Goal: Information Seeking & Learning: Learn about a topic

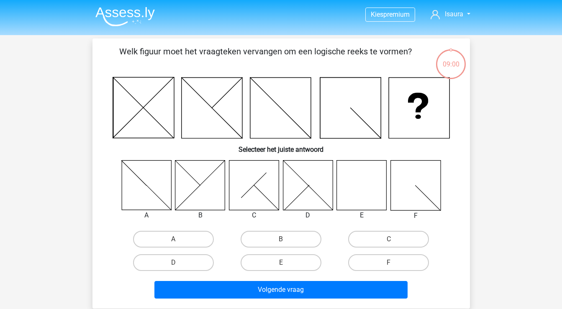
scroll to position [38, 0]
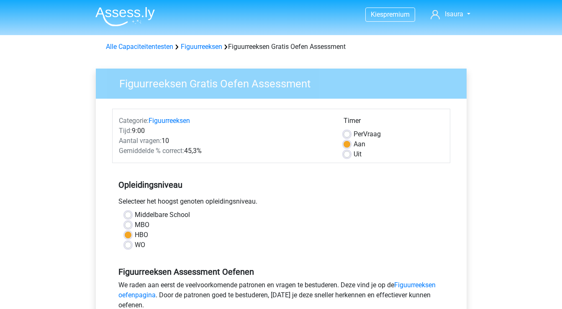
scroll to position [164, 0]
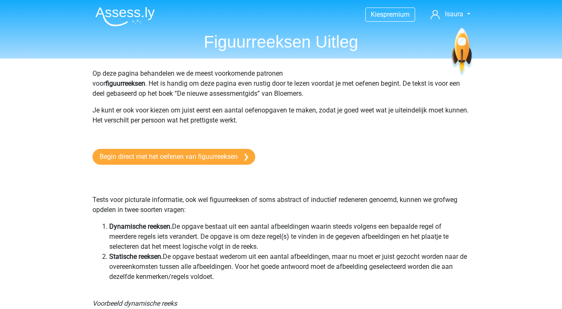
click at [131, 14] on img at bounding box center [124, 17] width 59 height 20
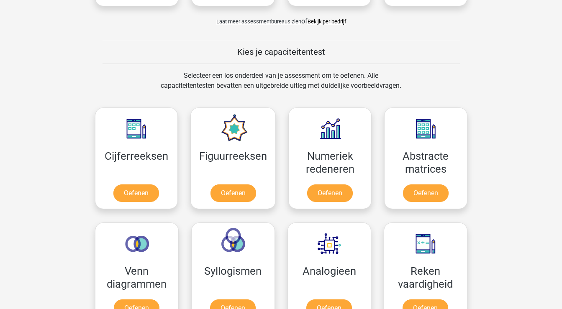
scroll to position [287, 0]
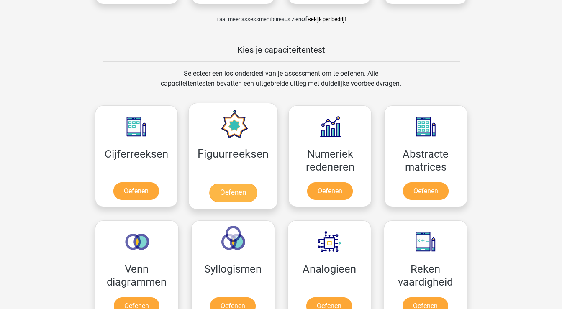
click at [232, 194] on link "Oefenen" at bounding box center [233, 193] width 48 height 18
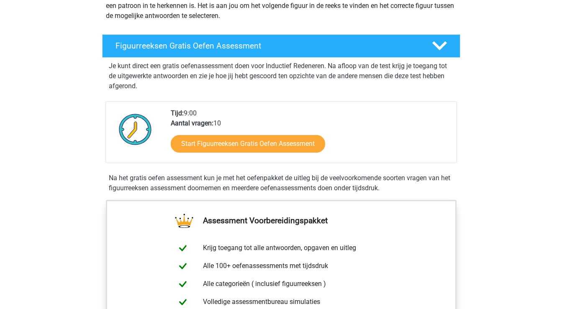
scroll to position [115, 0]
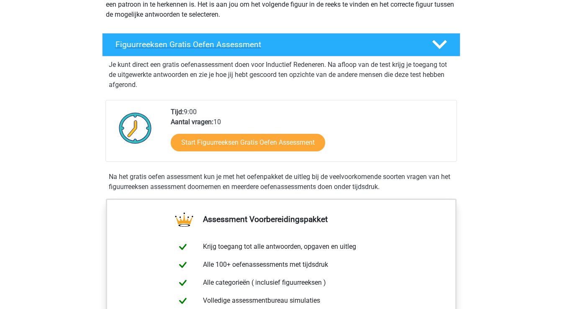
click at [440, 44] on icon at bounding box center [439, 44] width 15 height 15
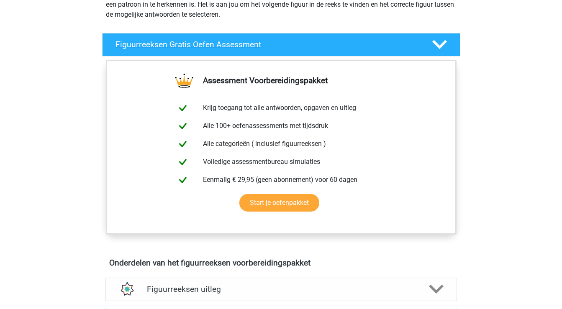
click at [439, 44] on icon at bounding box center [439, 44] width 15 height 15
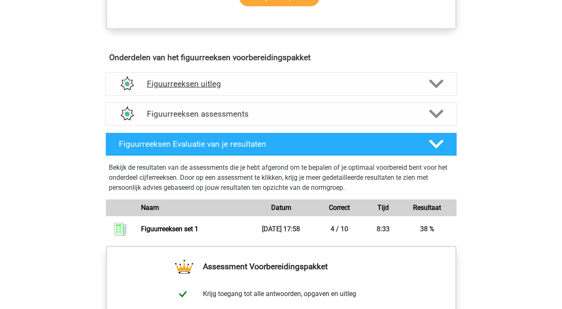
scroll to position [471, 0]
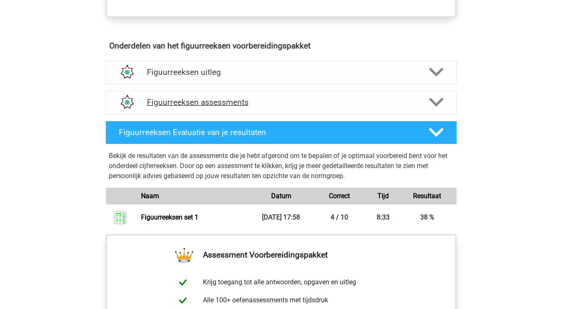
click at [435, 103] on polygon at bounding box center [436, 102] width 15 height 9
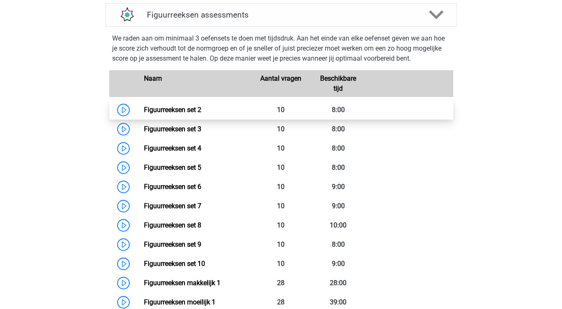
scroll to position [560, 0]
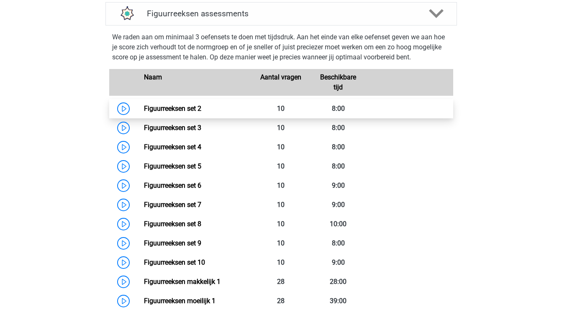
click at [201, 107] on link "Figuurreeksen set 2" at bounding box center [172, 109] width 57 height 8
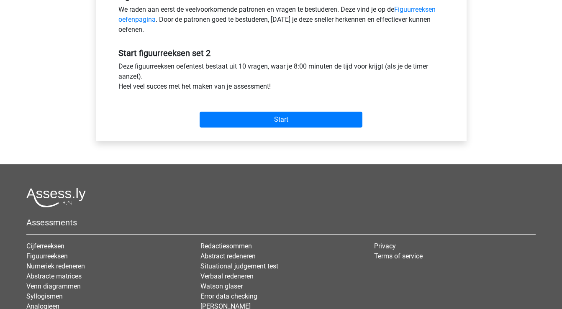
scroll to position [287, 0]
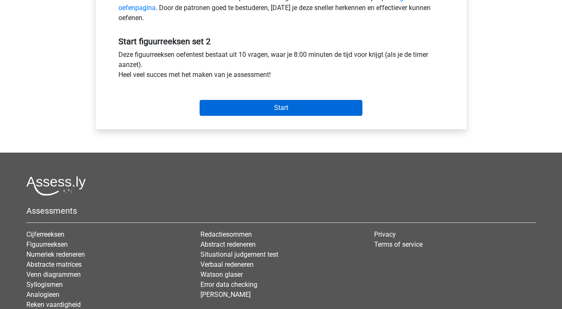
click at [301, 113] on input "Start" at bounding box center [281, 108] width 163 height 16
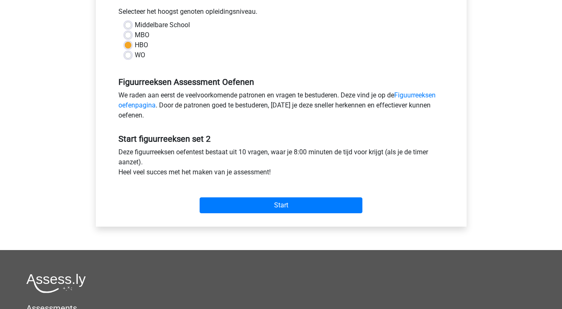
scroll to position [184, 0]
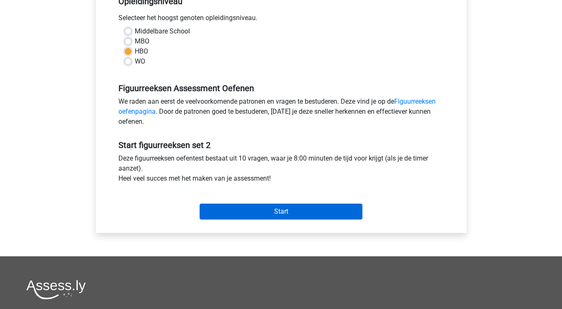
click at [260, 210] on input "Start" at bounding box center [281, 212] width 163 height 16
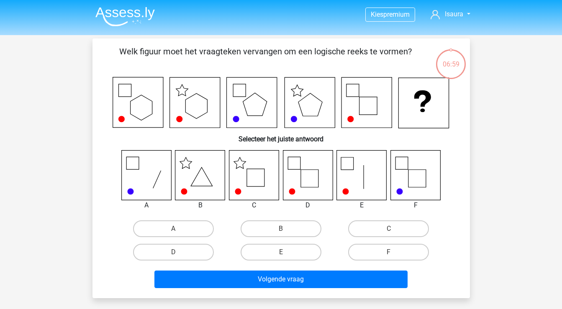
click at [254, 179] on icon at bounding box center [254, 175] width 50 height 50
click at [379, 230] on label "C" at bounding box center [388, 229] width 81 height 17
click at [389, 230] on input "C" at bounding box center [391, 231] width 5 height 5
radio input "true"
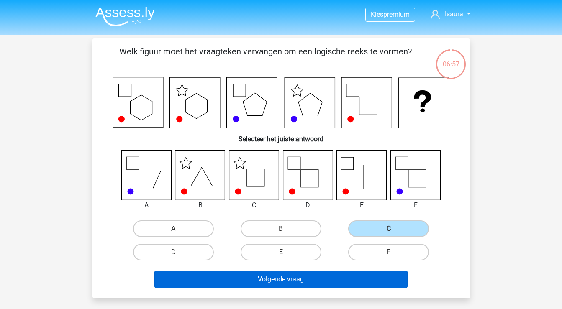
click at [307, 280] on button "Volgende vraag" at bounding box center [280, 280] width 253 height 18
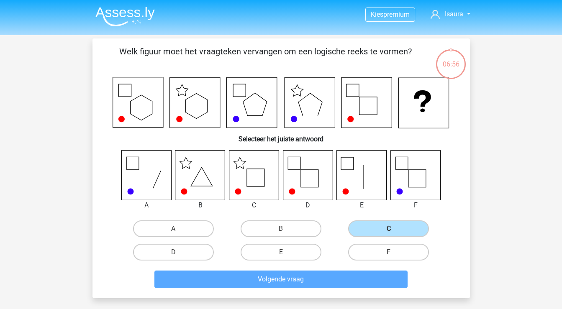
scroll to position [38, 0]
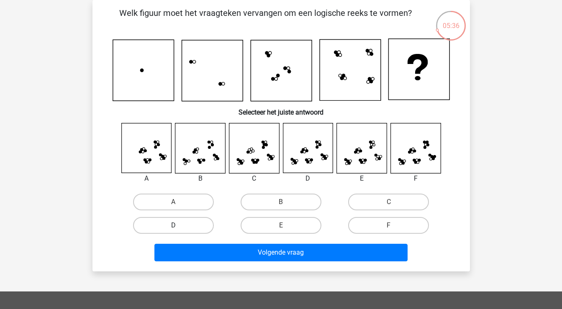
click at [198, 221] on label "D" at bounding box center [173, 225] width 81 height 17
click at [179, 226] on input "D" at bounding box center [175, 228] width 5 height 5
radio input "true"
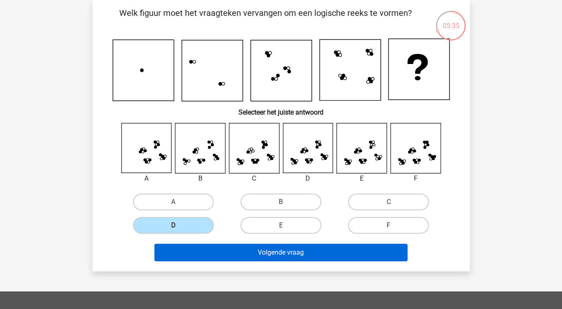
click at [208, 251] on button "Volgende vraag" at bounding box center [280, 253] width 253 height 18
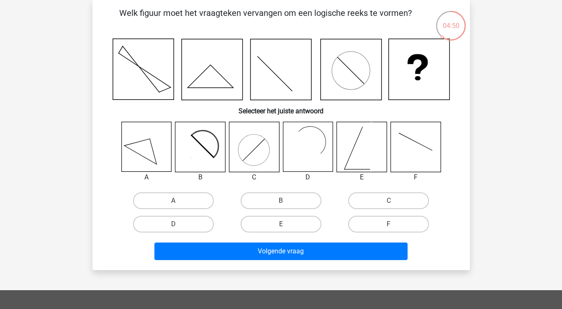
click at [283, 201] on input "B" at bounding box center [283, 203] width 5 height 5
radio input "true"
click at [387, 223] on label "F" at bounding box center [388, 224] width 81 height 17
click at [389, 224] on input "F" at bounding box center [391, 226] width 5 height 5
radio input "true"
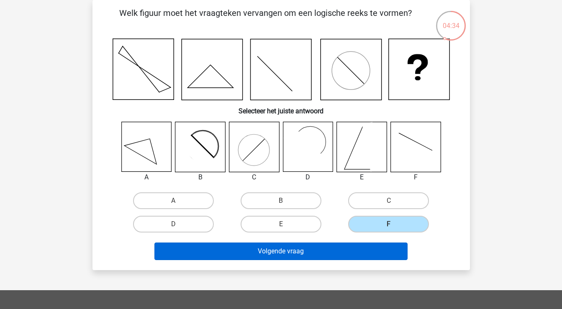
click at [352, 252] on button "Volgende vraag" at bounding box center [280, 252] width 253 height 18
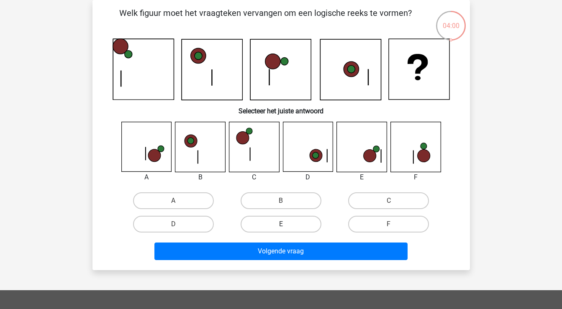
click at [301, 222] on label "E" at bounding box center [281, 224] width 81 height 17
click at [286, 224] on input "E" at bounding box center [283, 226] width 5 height 5
radio input "true"
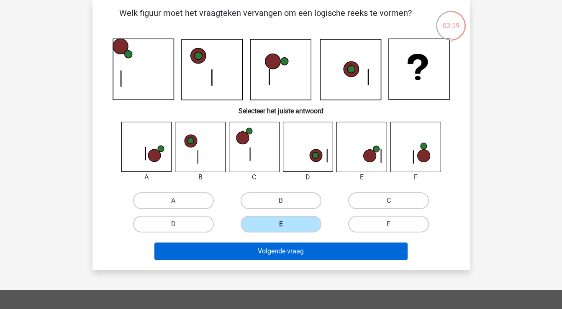
click at [294, 253] on button "Volgende vraag" at bounding box center [280, 252] width 253 height 18
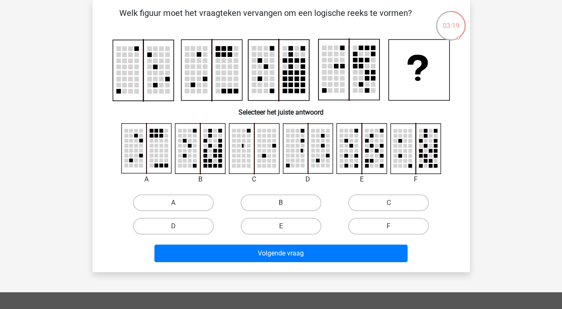
click at [290, 202] on label "B" at bounding box center [281, 203] width 81 height 17
click at [286, 203] on input "B" at bounding box center [283, 205] width 5 height 5
radio input "true"
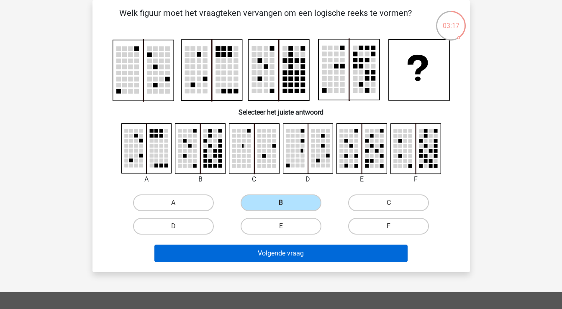
click at [277, 252] on button "Volgende vraag" at bounding box center [280, 254] width 253 height 18
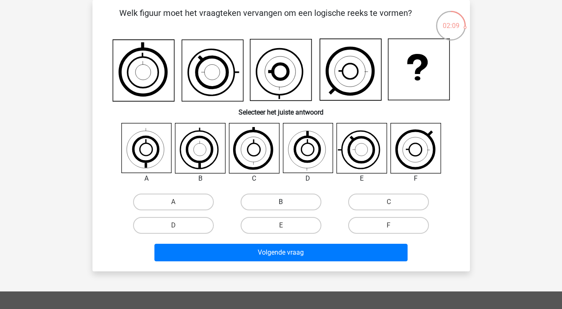
click at [275, 202] on label "B" at bounding box center [281, 202] width 81 height 17
click at [281, 202] on input "B" at bounding box center [283, 204] width 5 height 5
radio input "true"
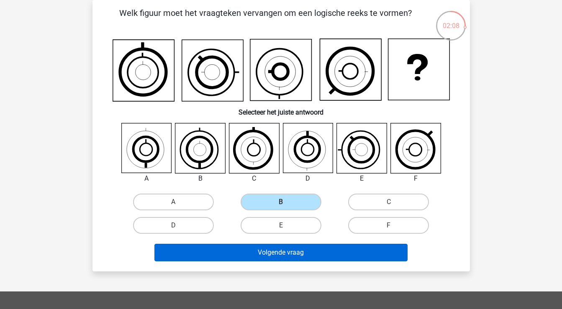
click at [268, 252] on button "Volgende vraag" at bounding box center [280, 253] width 253 height 18
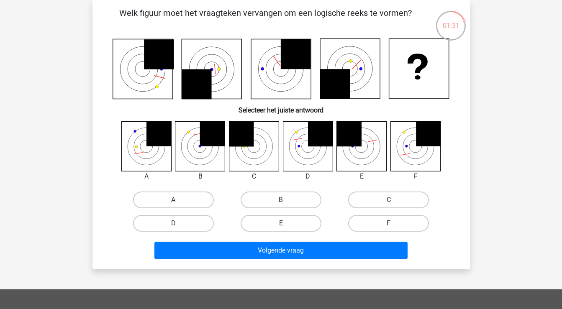
click at [262, 197] on label "B" at bounding box center [281, 200] width 81 height 17
click at [281, 200] on input "B" at bounding box center [283, 202] width 5 height 5
radio input "true"
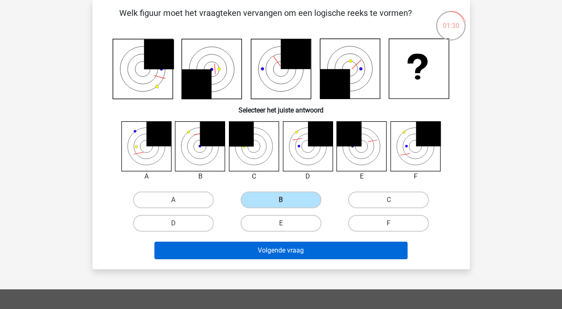
click at [236, 253] on button "Volgende vraag" at bounding box center [280, 251] width 253 height 18
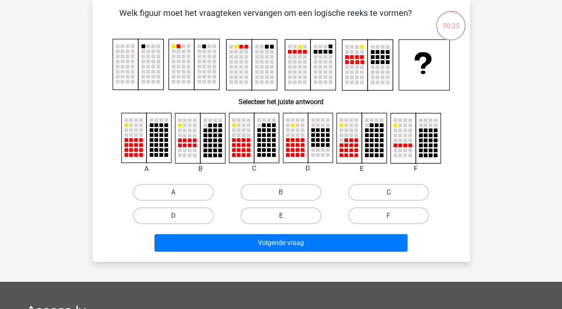
click at [374, 188] on label "C" at bounding box center [388, 192] width 81 height 17
click at [389, 192] on input "C" at bounding box center [391, 194] width 5 height 5
radio input "true"
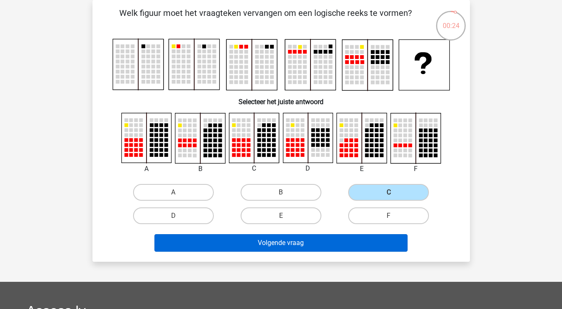
click at [326, 248] on button "Volgende vraag" at bounding box center [280, 243] width 253 height 18
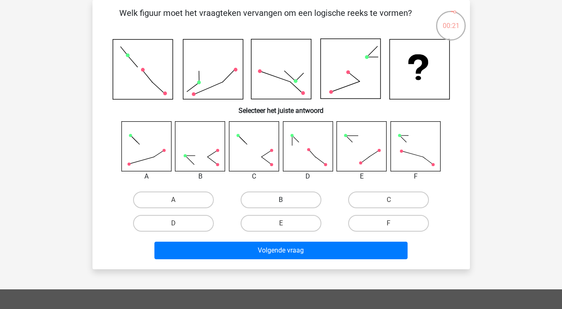
click at [303, 200] on label "B" at bounding box center [281, 200] width 81 height 17
click at [286, 200] on input "B" at bounding box center [283, 202] width 5 height 5
radio input "true"
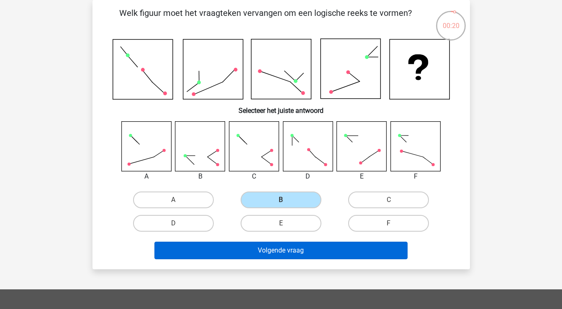
click at [297, 254] on button "Volgende vraag" at bounding box center [280, 251] width 253 height 18
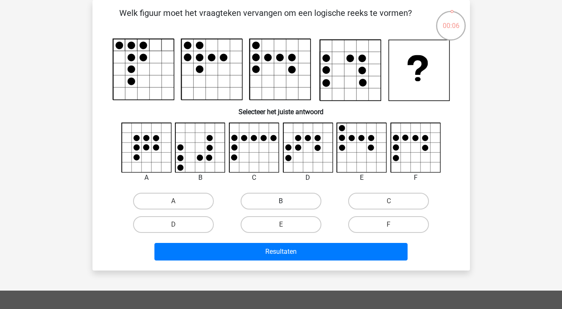
click at [300, 203] on label "B" at bounding box center [281, 201] width 81 height 17
click at [286, 203] on input "B" at bounding box center [283, 203] width 5 height 5
radio input "true"
click at [366, 202] on label "C" at bounding box center [388, 201] width 81 height 17
click at [389, 202] on input "C" at bounding box center [391, 203] width 5 height 5
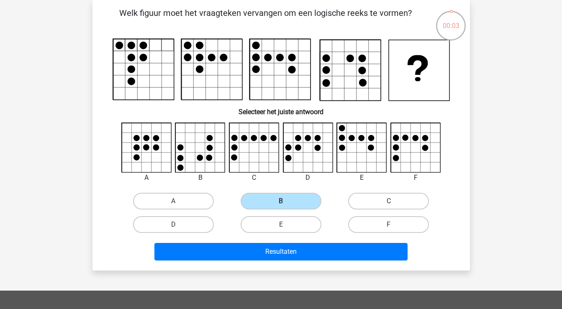
radio input "true"
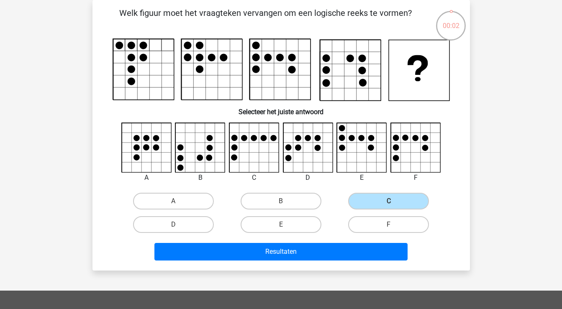
click at [307, 263] on div "Resultaten" at bounding box center [281, 253] width 323 height 21
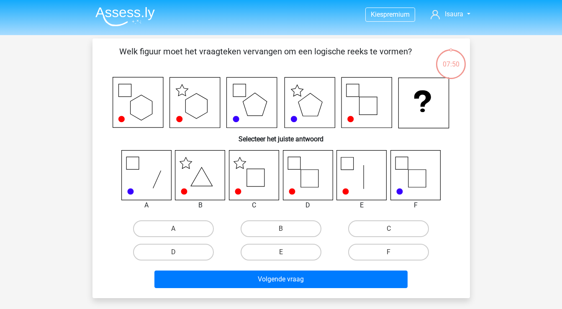
click at [299, 295] on div "Welk figuur moet het vraagteken vervangen om een logische reeks te vormen? Sele…" at bounding box center [280, 168] width 377 height 260
click at [377, 229] on label "C" at bounding box center [388, 229] width 81 height 17
click at [389, 229] on input "C" at bounding box center [391, 231] width 5 height 5
radio input "true"
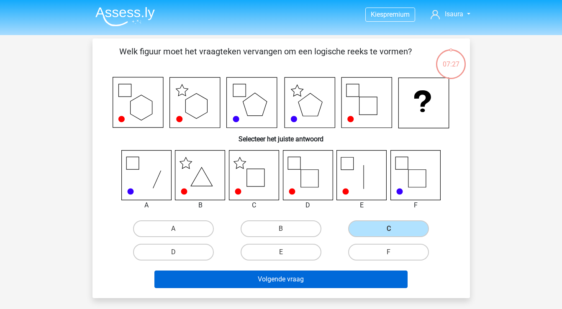
click at [313, 282] on button "Volgende vraag" at bounding box center [280, 280] width 253 height 18
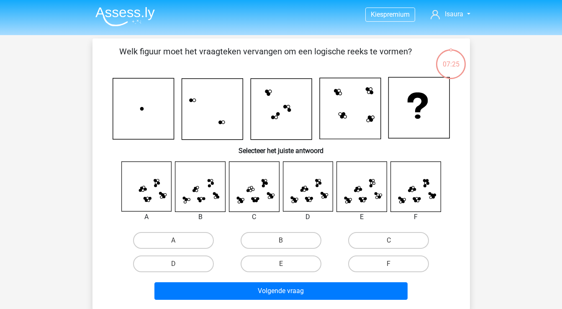
scroll to position [38, 0]
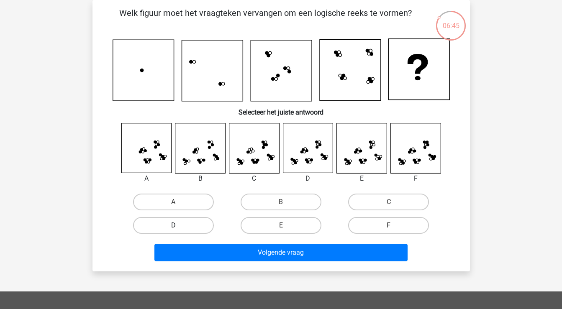
click at [201, 225] on label "D" at bounding box center [173, 225] width 81 height 17
click at [179, 226] on input "D" at bounding box center [175, 228] width 5 height 5
radio input "true"
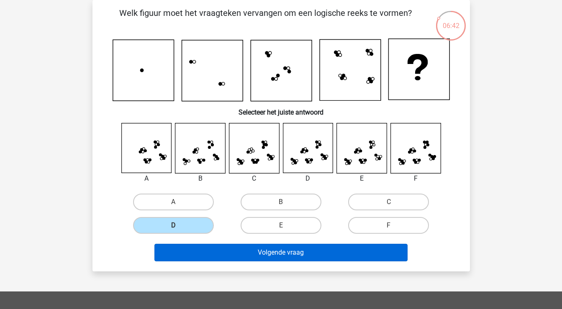
click at [236, 260] on button "Volgende vraag" at bounding box center [280, 253] width 253 height 18
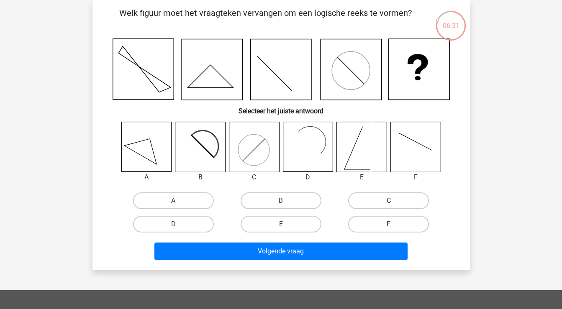
click at [384, 228] on label "F" at bounding box center [388, 224] width 81 height 17
click at [389, 228] on input "F" at bounding box center [391, 226] width 5 height 5
radio input "true"
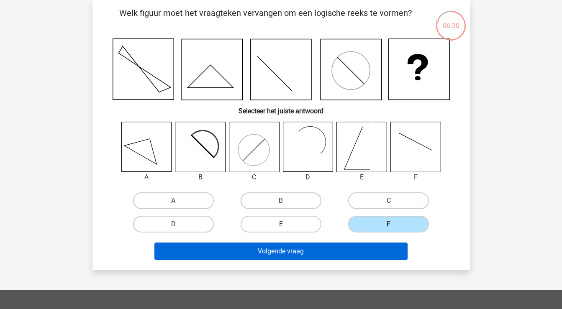
click at [361, 247] on button "Volgende vraag" at bounding box center [280, 252] width 253 height 18
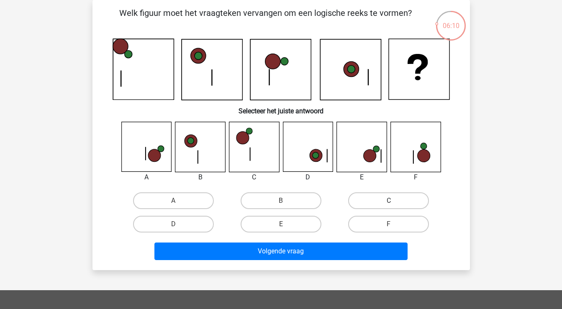
click at [376, 193] on label "C" at bounding box center [388, 200] width 81 height 17
click at [389, 201] on input "C" at bounding box center [391, 203] width 5 height 5
radio input "true"
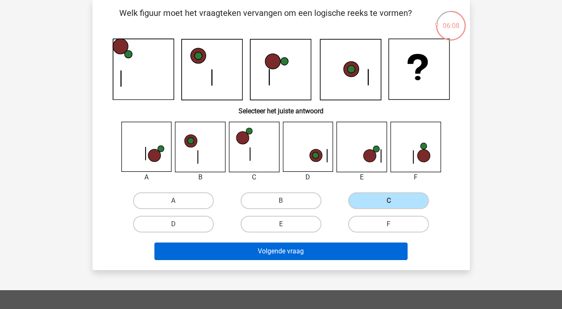
click at [323, 256] on button "Volgende vraag" at bounding box center [280, 252] width 253 height 18
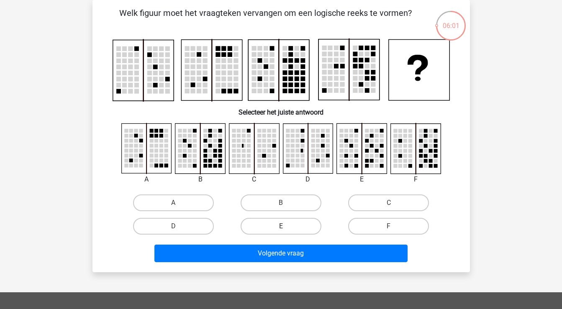
click at [301, 228] on label "E" at bounding box center [281, 226] width 81 height 17
click at [286, 228] on input "E" at bounding box center [283, 228] width 5 height 5
radio input "true"
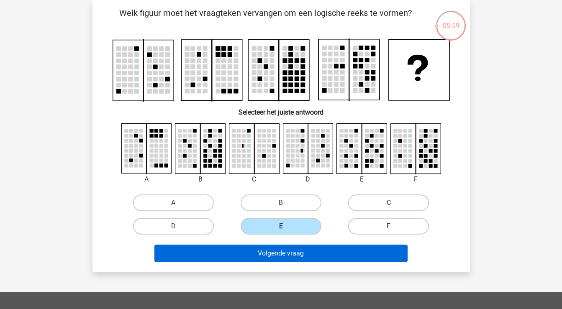
click at [293, 254] on button "Volgende vraag" at bounding box center [280, 254] width 253 height 18
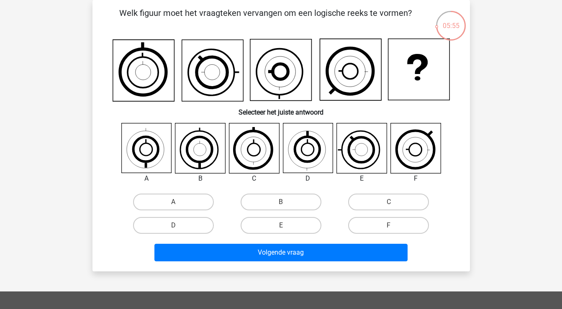
click at [260, 192] on div "B" at bounding box center [281, 201] width 108 height 23
click at [261, 203] on label "B" at bounding box center [281, 202] width 81 height 17
click at [281, 203] on input "B" at bounding box center [283, 204] width 5 height 5
radio input "true"
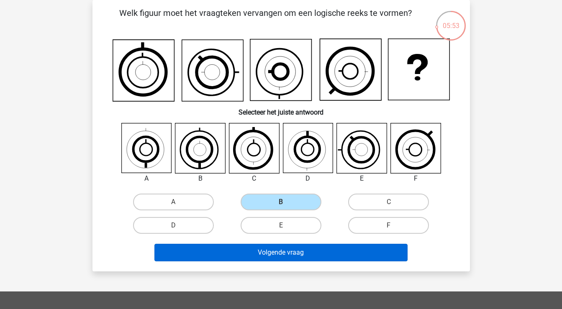
click at [246, 253] on button "Volgende vraag" at bounding box center [280, 253] width 253 height 18
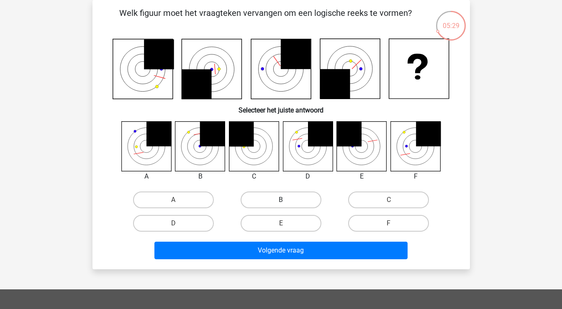
click at [257, 201] on label "B" at bounding box center [281, 200] width 81 height 17
click at [281, 201] on input "B" at bounding box center [283, 202] width 5 height 5
radio input "true"
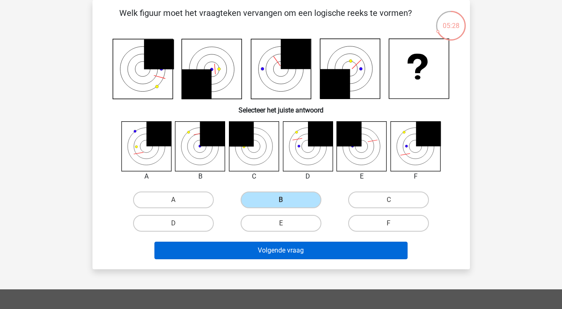
click at [244, 251] on button "Volgende vraag" at bounding box center [280, 251] width 253 height 18
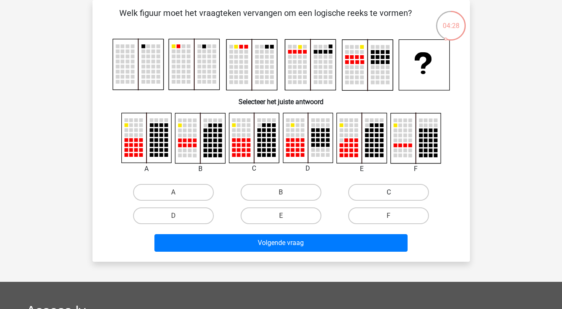
click at [371, 194] on label "C" at bounding box center [388, 192] width 81 height 17
click at [389, 194] on input "C" at bounding box center [391, 194] width 5 height 5
radio input "true"
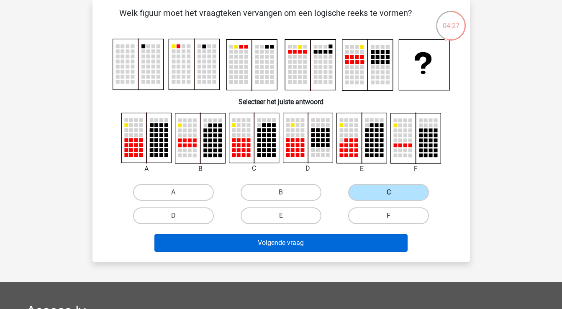
click at [326, 242] on button "Volgende vraag" at bounding box center [280, 243] width 253 height 18
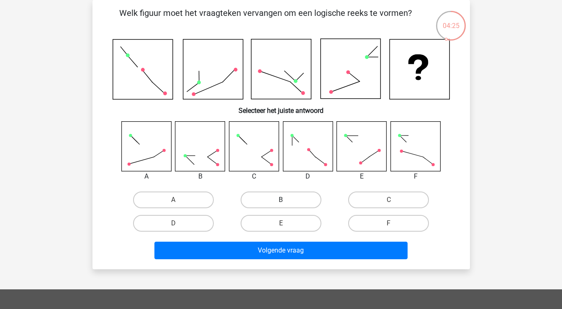
click at [290, 200] on label "B" at bounding box center [281, 200] width 81 height 17
click at [286, 200] on input "B" at bounding box center [283, 202] width 5 height 5
radio input "true"
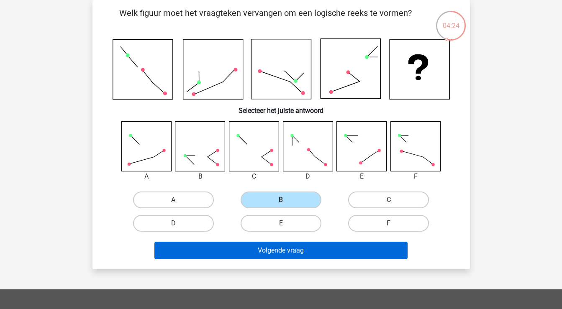
click at [277, 249] on button "Volgende vraag" at bounding box center [280, 251] width 253 height 18
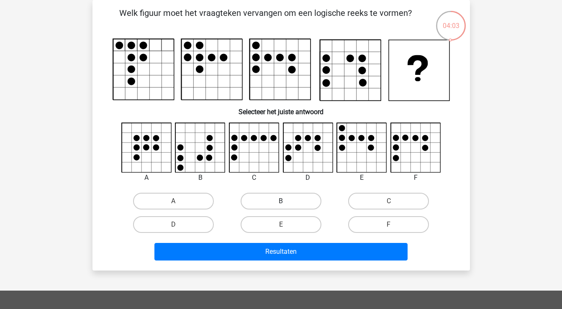
click at [271, 202] on label "B" at bounding box center [281, 201] width 81 height 17
click at [281, 202] on input "B" at bounding box center [283, 203] width 5 height 5
radio input "true"
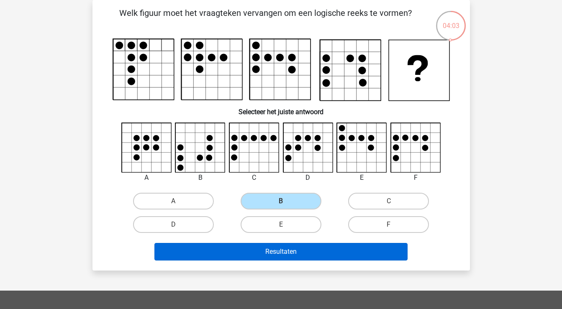
click at [269, 255] on button "Resultaten" at bounding box center [280, 252] width 253 height 18
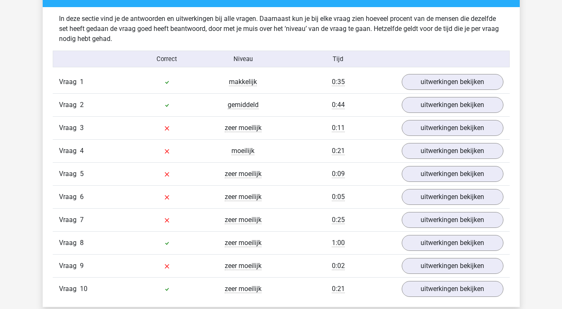
scroll to position [660, 0]
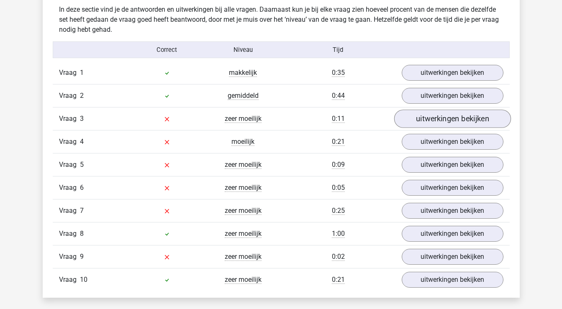
click at [454, 120] on link "uitwerkingen bekijken" at bounding box center [452, 119] width 117 height 18
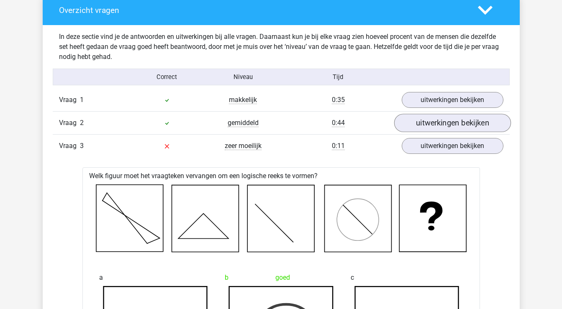
scroll to position [636, 0]
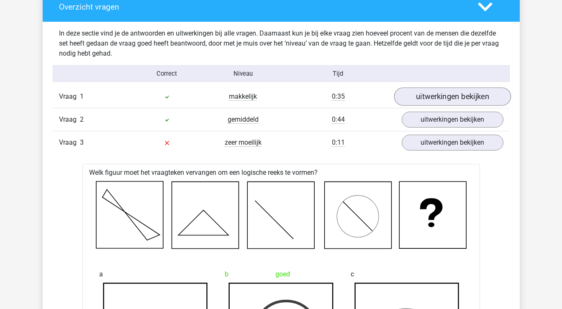
click at [452, 95] on link "uitwerkingen bekijken" at bounding box center [452, 96] width 117 height 18
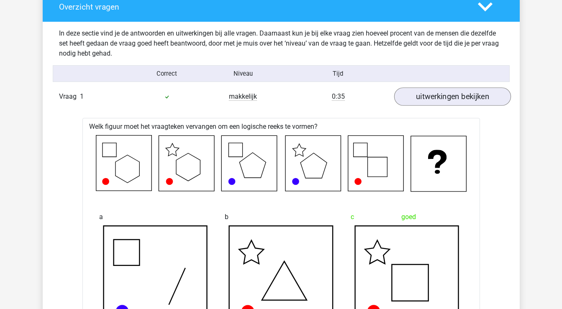
click at [448, 95] on link "uitwerkingen bekijken" at bounding box center [452, 96] width 117 height 18
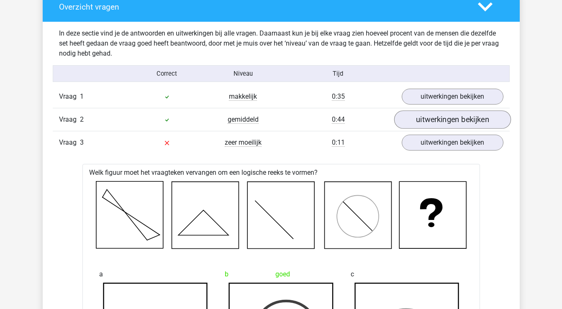
click at [447, 125] on link "uitwerkingen bekijken" at bounding box center [452, 119] width 117 height 18
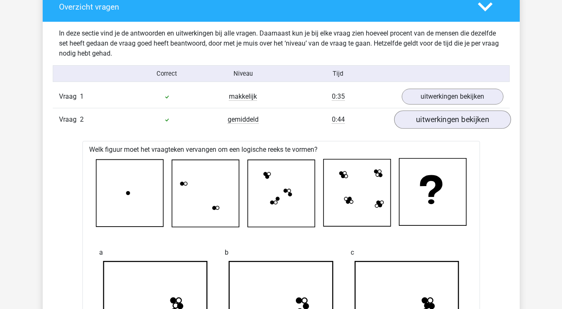
click at [446, 121] on link "uitwerkingen bekijken" at bounding box center [452, 119] width 117 height 18
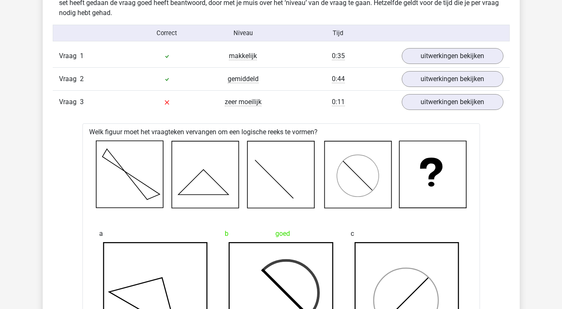
scroll to position [682, 0]
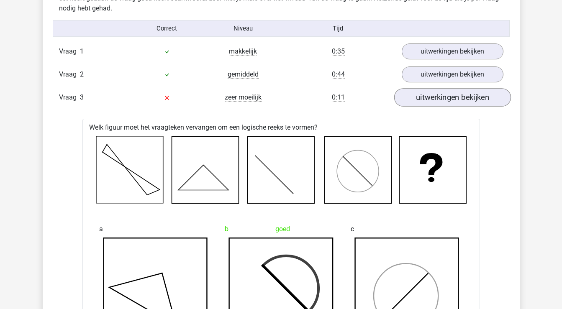
click at [457, 97] on link "uitwerkingen bekijken" at bounding box center [452, 97] width 117 height 18
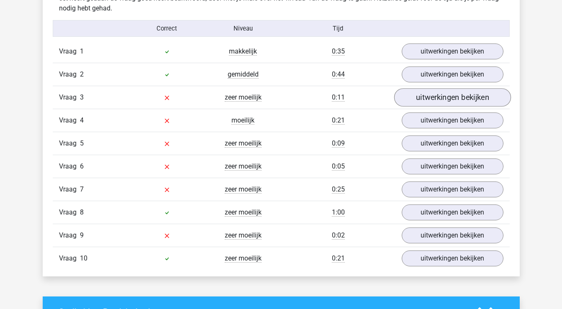
click at [450, 102] on link "uitwerkingen bekijken" at bounding box center [452, 97] width 117 height 18
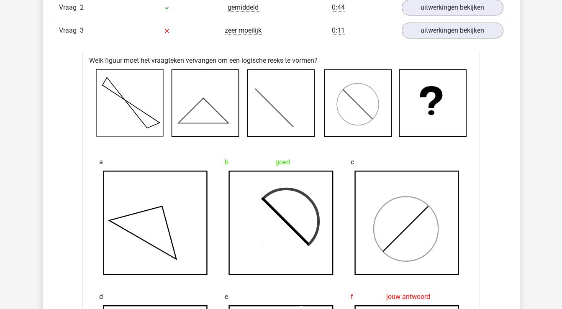
scroll to position [749, 0]
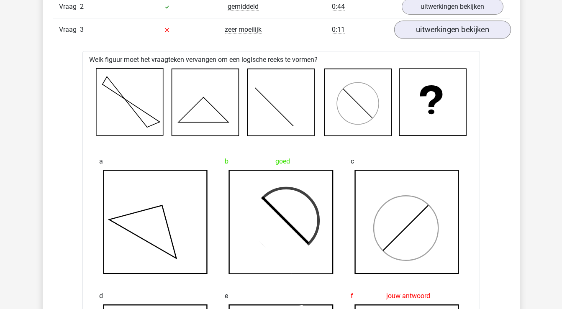
click at [429, 27] on link "uitwerkingen bekijken" at bounding box center [452, 30] width 117 height 18
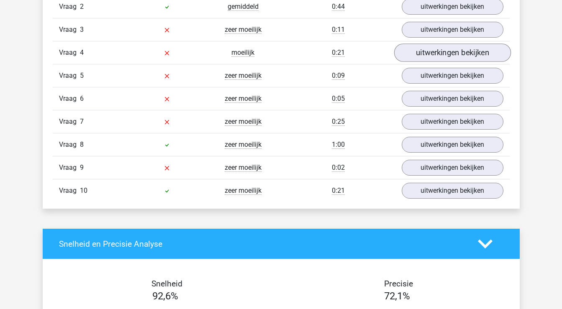
click at [428, 52] on link "uitwerkingen bekijken" at bounding box center [452, 53] width 117 height 18
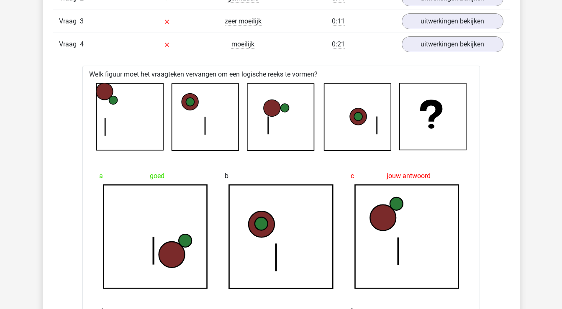
scroll to position [742, 0]
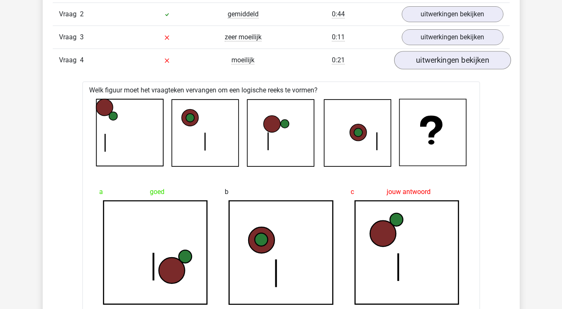
click at [429, 61] on link "uitwerkingen bekijken" at bounding box center [452, 60] width 117 height 18
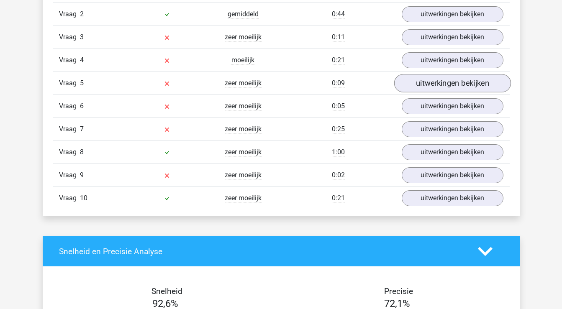
click at [429, 84] on link "uitwerkingen bekijken" at bounding box center [452, 83] width 117 height 18
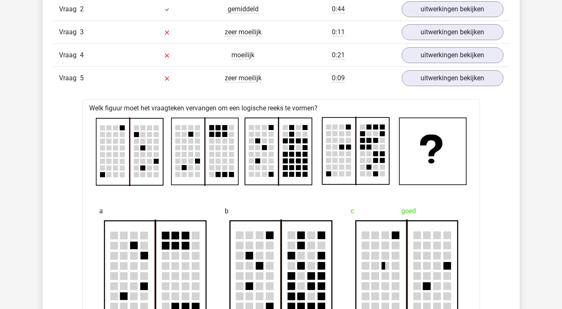
scroll to position [746, 0]
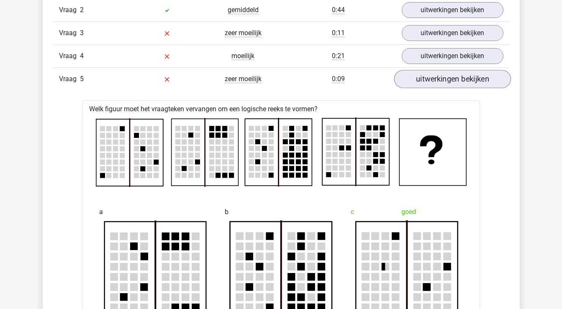
click at [427, 79] on link "uitwerkingen bekijken" at bounding box center [452, 79] width 117 height 18
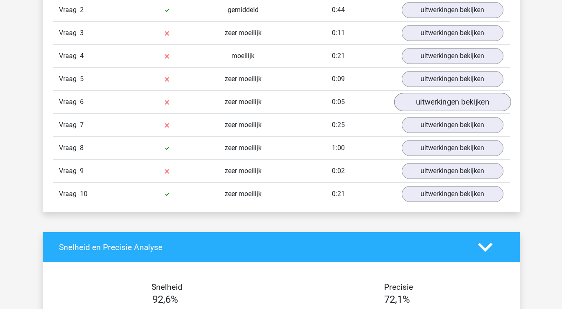
click at [430, 106] on link "uitwerkingen bekijken" at bounding box center [452, 102] width 117 height 18
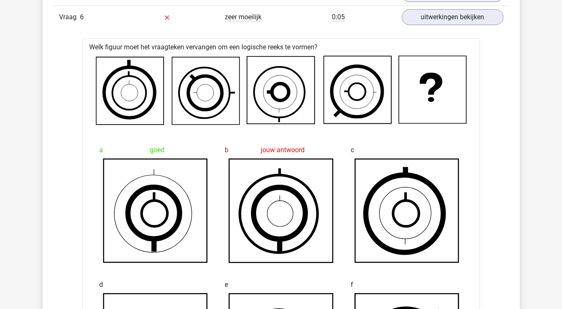
scroll to position [730, 0]
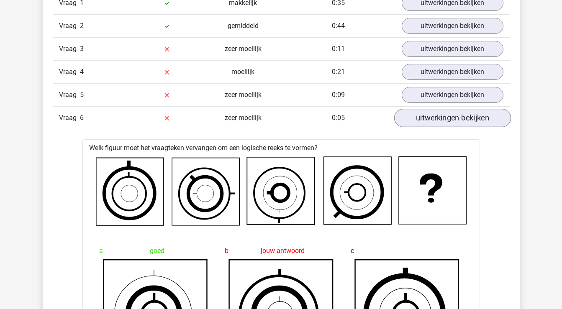
click at [421, 120] on link "uitwerkingen bekijken" at bounding box center [452, 118] width 117 height 18
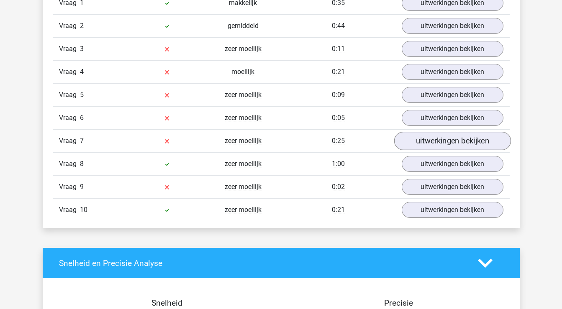
click at [434, 138] on link "uitwerkingen bekijken" at bounding box center [452, 141] width 117 height 18
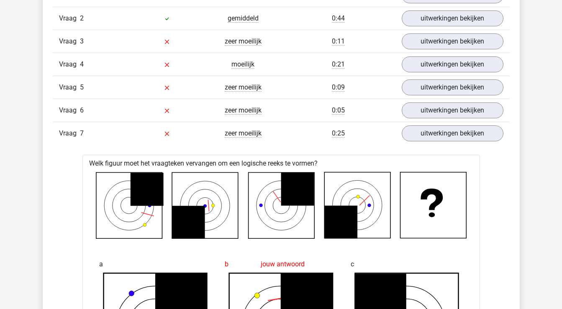
scroll to position [729, 0]
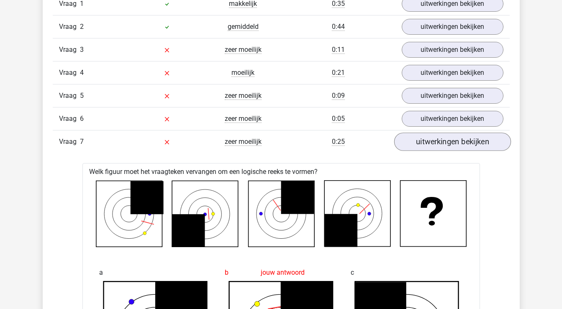
click at [414, 142] on link "uitwerkingen bekijken" at bounding box center [452, 142] width 117 height 18
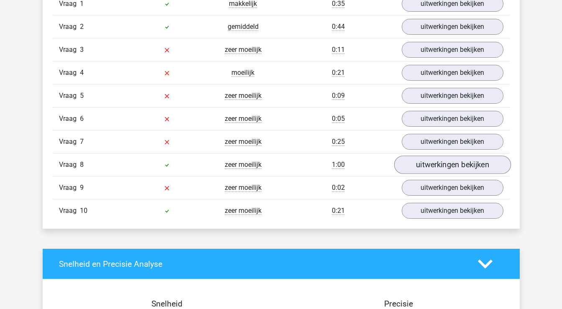
click at [422, 163] on link "uitwerkingen bekijken" at bounding box center [452, 165] width 117 height 18
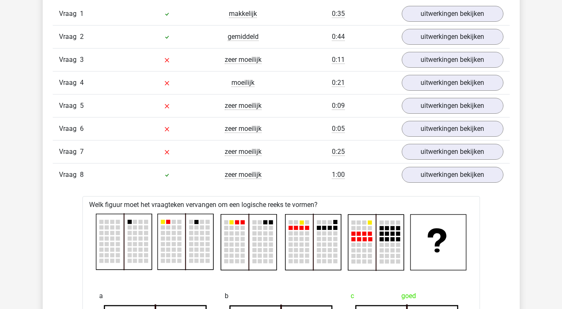
scroll to position [715, 0]
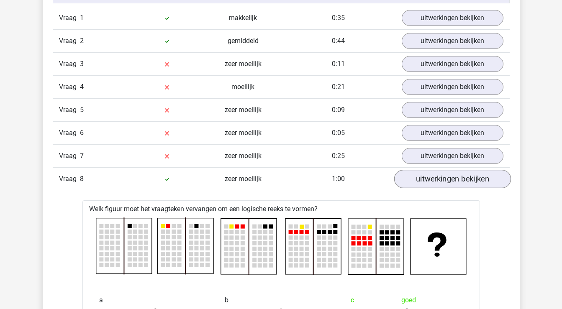
click at [434, 183] on link "uitwerkingen bekijken" at bounding box center [452, 179] width 117 height 18
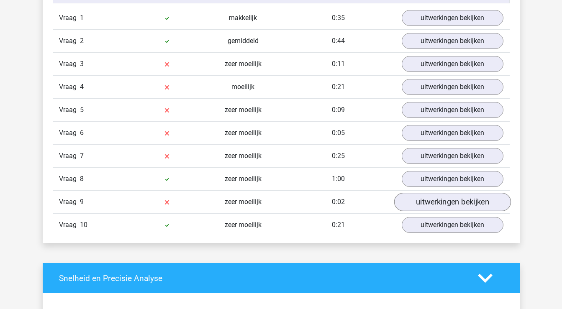
click at [433, 202] on link "uitwerkingen bekijken" at bounding box center [452, 202] width 117 height 18
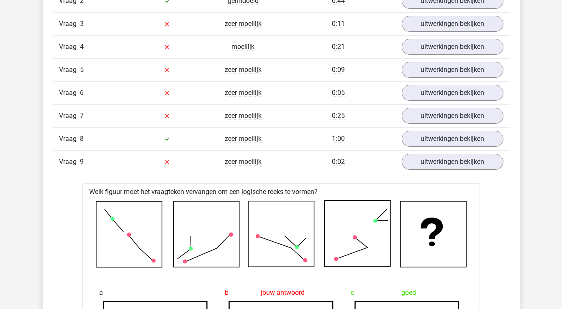
scroll to position [759, 0]
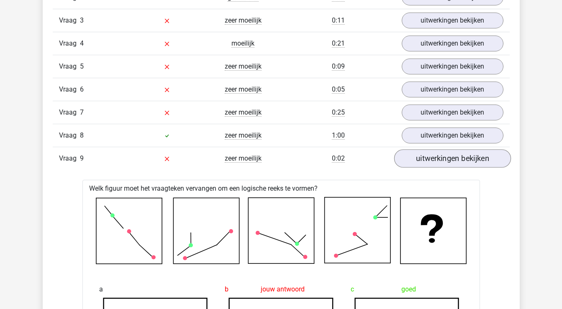
click at [454, 157] on link "uitwerkingen bekijken" at bounding box center [452, 158] width 117 height 18
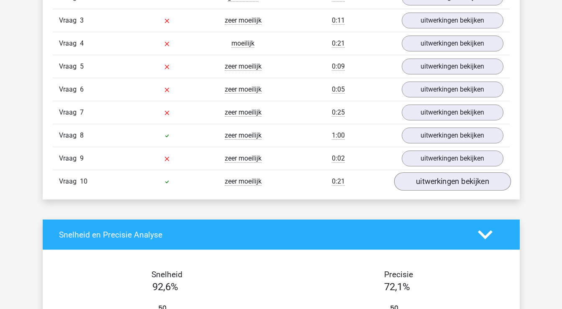
click at [446, 183] on link "uitwerkingen bekijken" at bounding box center [452, 181] width 117 height 18
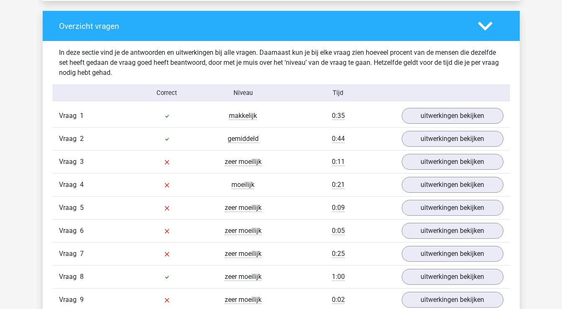
scroll to position [615, 0]
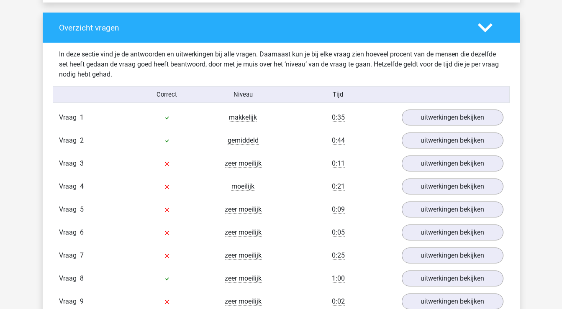
click at [485, 30] on polygon at bounding box center [485, 27] width 15 height 9
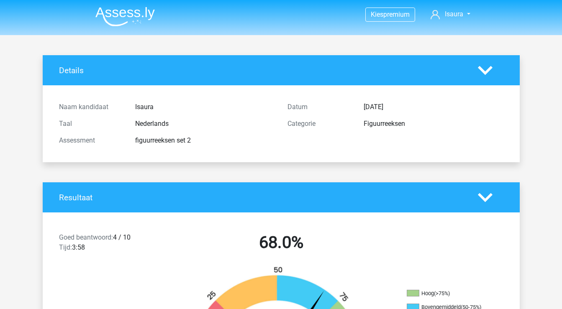
scroll to position [0, 0]
click at [111, 13] on img at bounding box center [124, 17] width 59 height 20
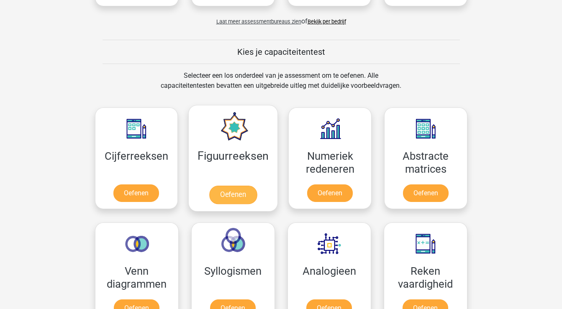
scroll to position [280, 0]
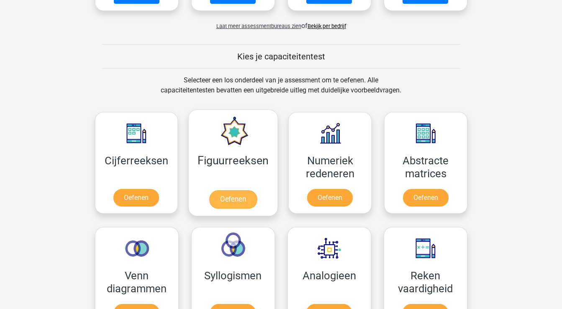
click at [226, 190] on link "Oefenen" at bounding box center [233, 199] width 48 height 18
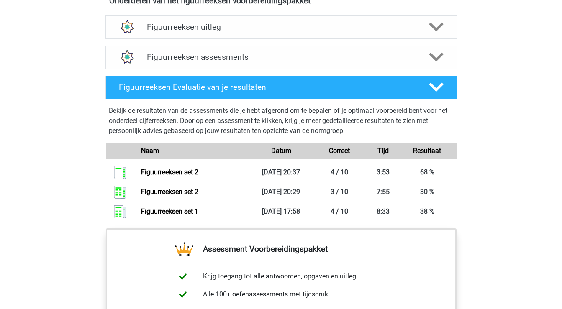
scroll to position [465, 0]
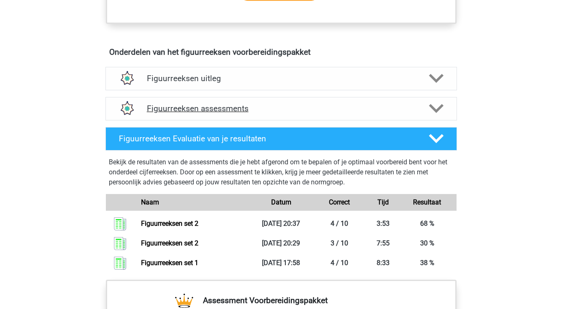
click at [239, 97] on div "Figuurreeksen assessments" at bounding box center [280, 108] width 351 height 23
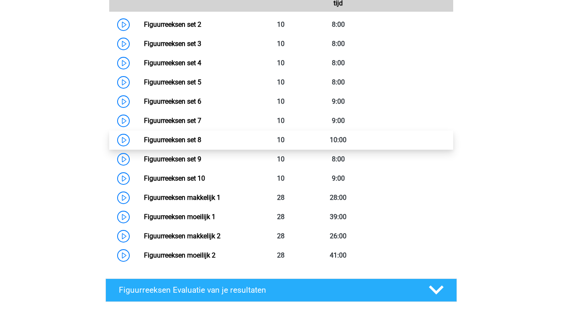
scroll to position [647, 0]
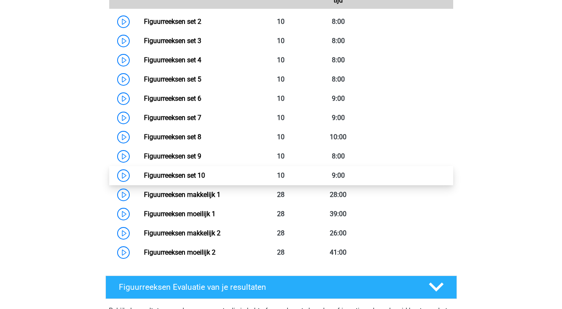
click at [201, 176] on link "Figuurreeksen set 10" at bounding box center [174, 176] width 61 height 8
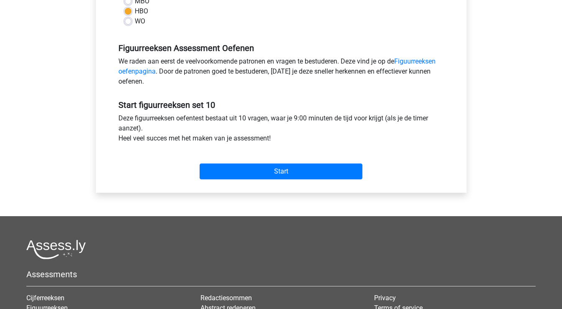
scroll to position [222, 0]
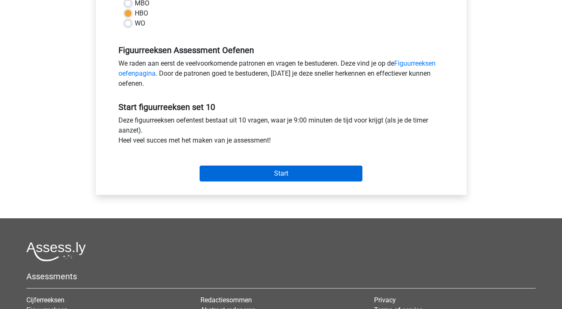
click at [234, 174] on input "Start" at bounding box center [281, 174] width 163 height 16
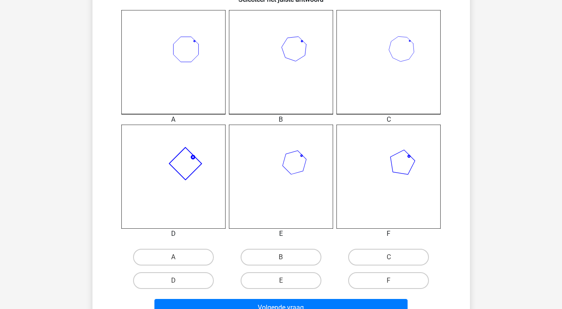
scroll to position [228, 0]
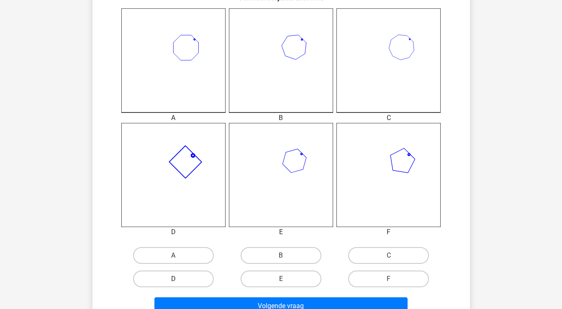
click at [204, 280] on label "D" at bounding box center [173, 279] width 81 height 17
click at [179, 280] on input "D" at bounding box center [175, 281] width 5 height 5
radio input "true"
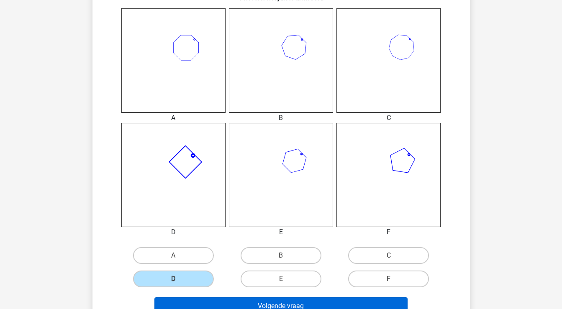
click at [202, 301] on button "Volgende vraag" at bounding box center [280, 306] width 253 height 18
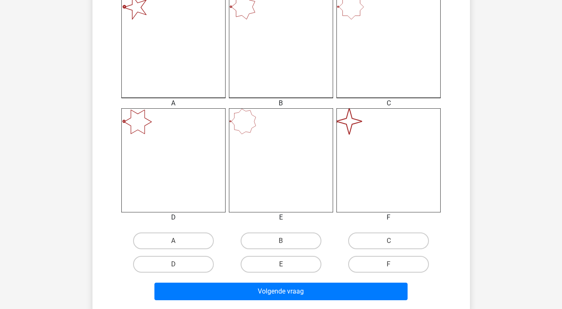
scroll to position [245, 0]
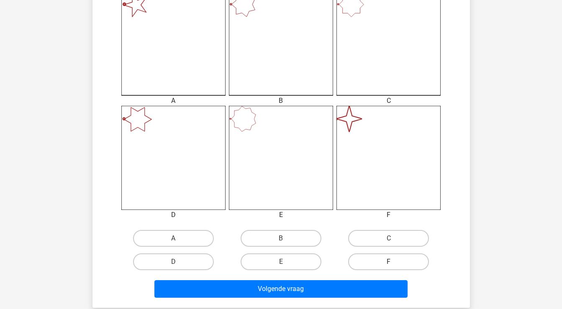
click at [386, 259] on label "F" at bounding box center [388, 262] width 81 height 17
click at [389, 262] on input "F" at bounding box center [391, 264] width 5 height 5
radio input "true"
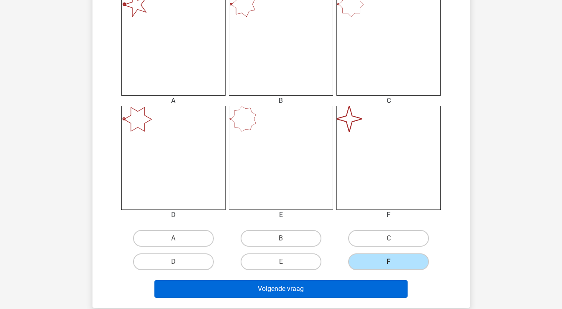
click at [365, 287] on button "Volgende vraag" at bounding box center [280, 289] width 253 height 18
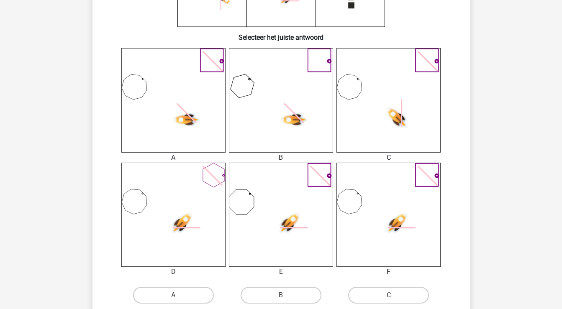
scroll to position [189, 0]
click at [305, 290] on label "B" at bounding box center [281, 294] width 81 height 17
click at [286, 295] on input "B" at bounding box center [283, 297] width 5 height 5
radio input "true"
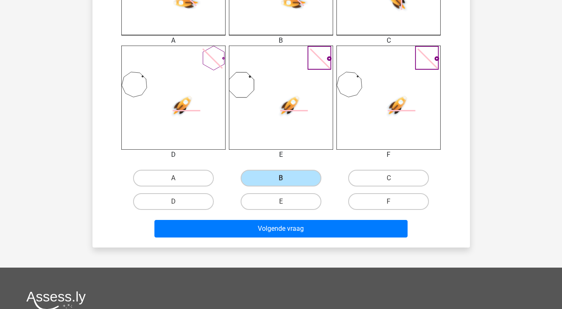
scroll to position [309, 0]
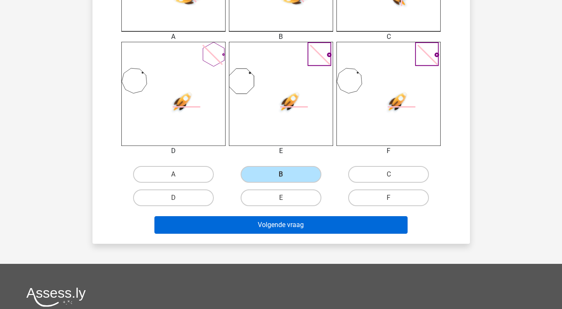
click at [320, 228] on button "Volgende vraag" at bounding box center [280, 225] width 253 height 18
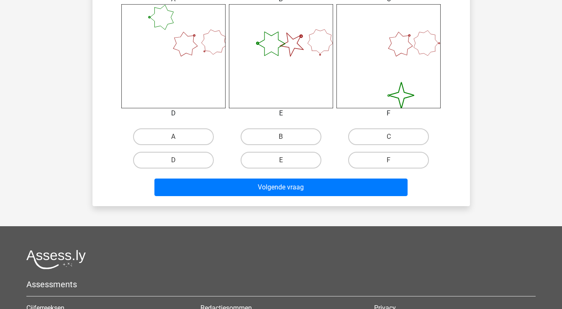
scroll to position [343, 0]
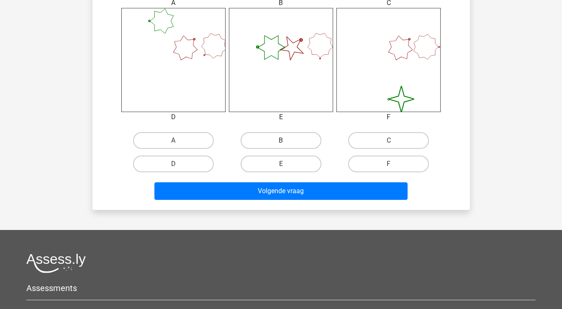
click at [288, 140] on label "B" at bounding box center [281, 140] width 81 height 17
click at [286, 141] on input "B" at bounding box center [283, 143] width 5 height 5
radio input "true"
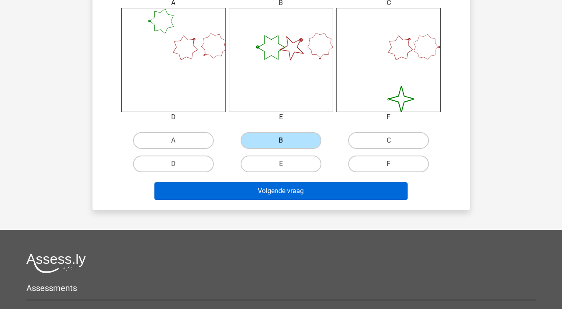
click at [268, 190] on button "Volgende vraag" at bounding box center [280, 191] width 253 height 18
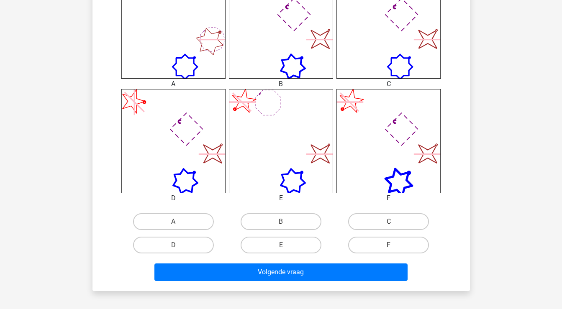
scroll to position [263, 0]
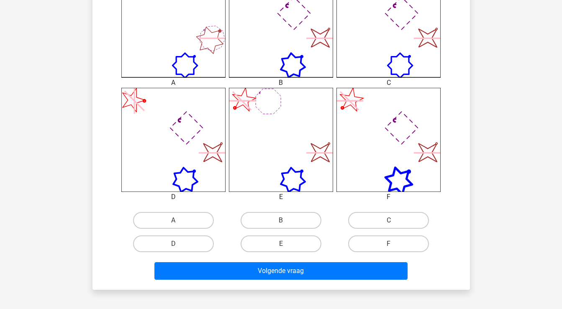
click at [285, 221] on input "B" at bounding box center [283, 223] width 5 height 5
radio input "true"
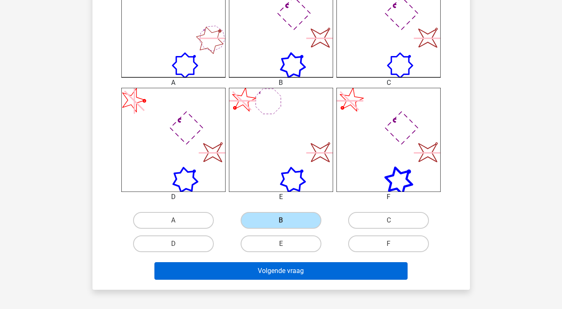
click at [275, 269] on button "Volgende vraag" at bounding box center [280, 271] width 253 height 18
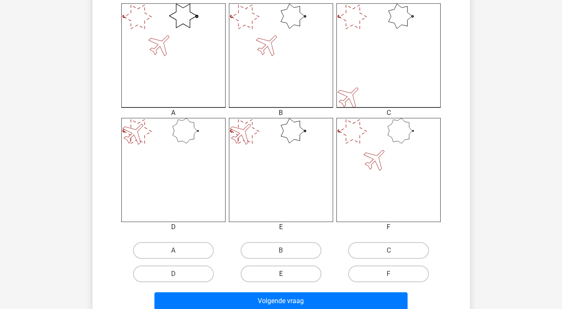
scroll to position [236, 0]
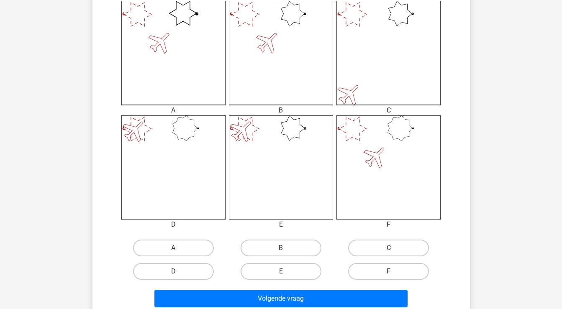
click at [282, 246] on label "B" at bounding box center [281, 248] width 81 height 17
click at [282, 248] on input "B" at bounding box center [283, 250] width 5 height 5
radio input "true"
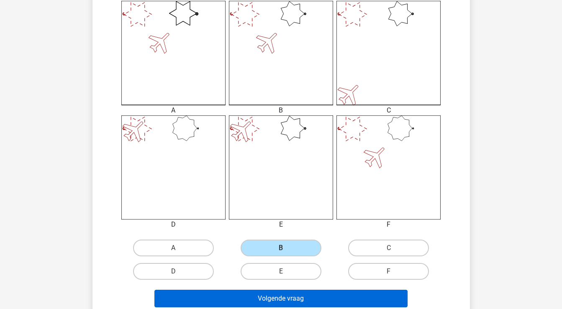
click at [267, 298] on button "Volgende vraag" at bounding box center [280, 299] width 253 height 18
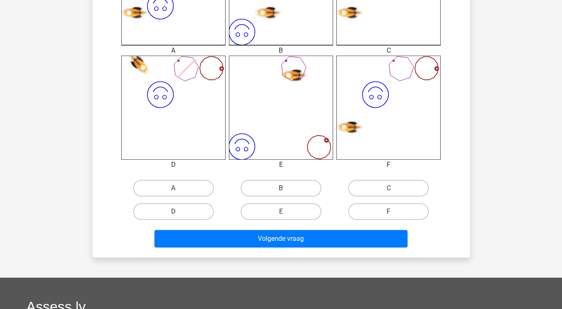
scroll to position [300, 0]
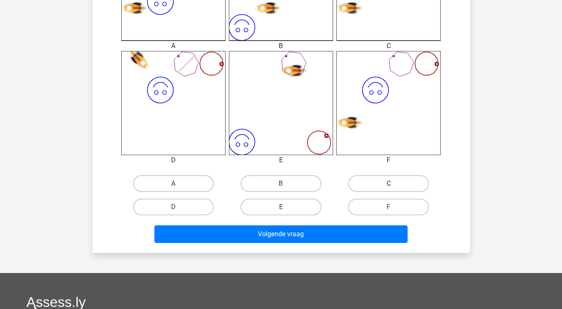
click at [385, 180] on label "C" at bounding box center [388, 183] width 81 height 17
click at [389, 184] on input "C" at bounding box center [391, 186] width 5 height 5
radio input "true"
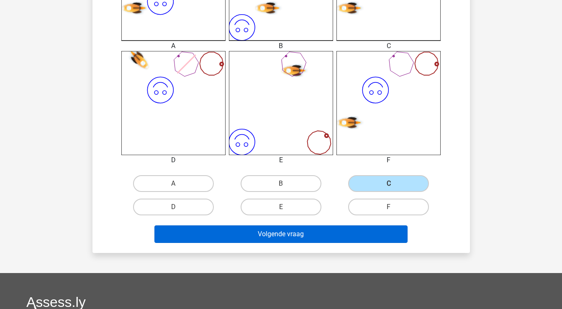
click at [338, 237] on button "Volgende vraag" at bounding box center [280, 235] width 253 height 18
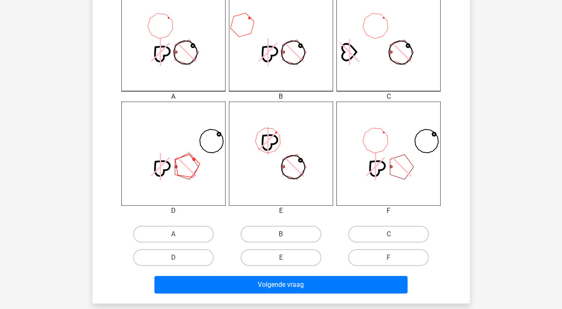
scroll to position [250, 0]
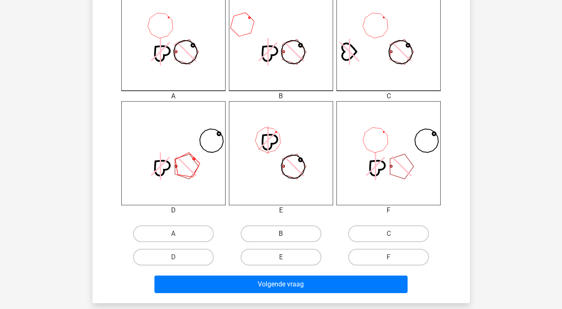
click at [301, 231] on label "B" at bounding box center [281, 234] width 81 height 17
click at [286, 234] on input "B" at bounding box center [283, 236] width 5 height 5
radio input "true"
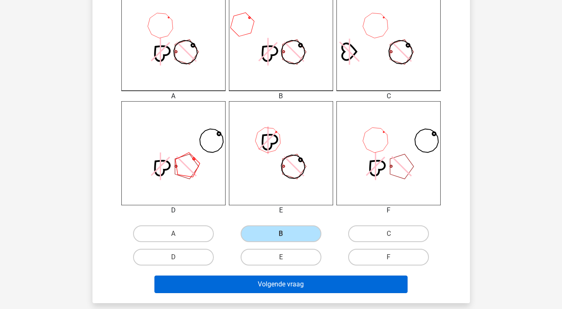
click at [295, 287] on button "Volgende vraag" at bounding box center [280, 285] width 253 height 18
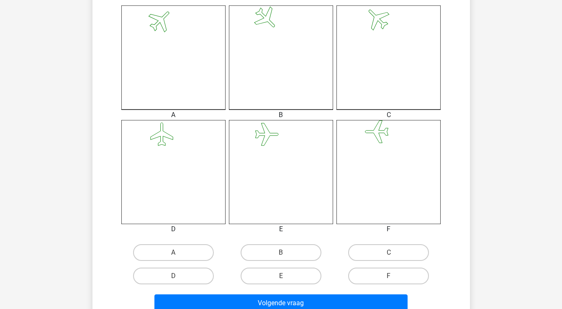
scroll to position [236, 0]
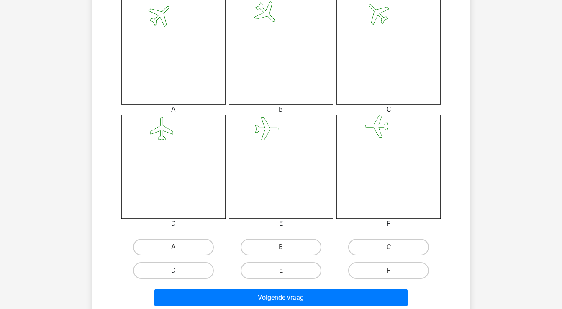
click at [203, 272] on label "D" at bounding box center [173, 270] width 81 height 17
click at [179, 272] on input "D" at bounding box center [175, 273] width 5 height 5
radio input "true"
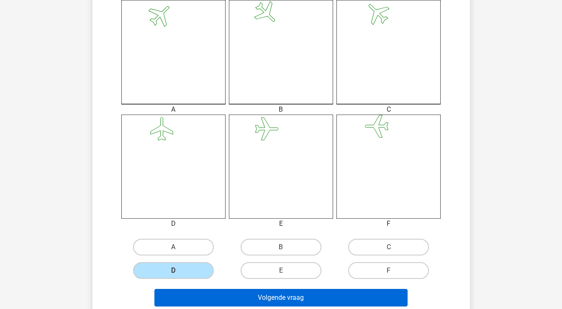
click at [203, 297] on button "Volgende vraag" at bounding box center [280, 298] width 253 height 18
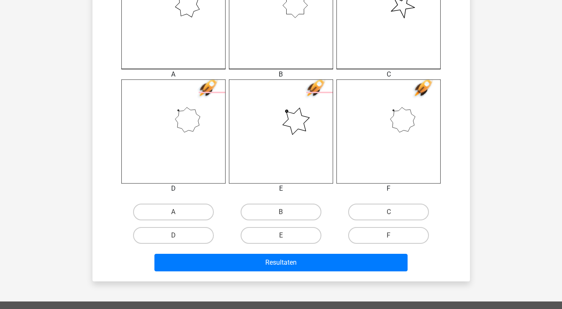
scroll to position [272, 0]
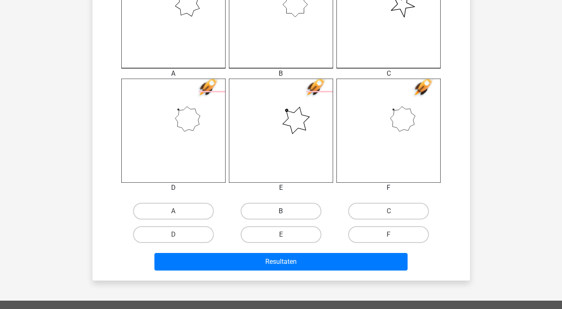
click at [278, 210] on label "B" at bounding box center [281, 211] width 81 height 17
click at [281, 211] on input "B" at bounding box center [283, 213] width 5 height 5
radio input "true"
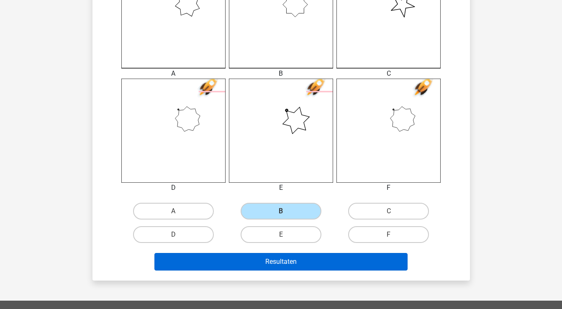
click at [270, 268] on button "Resultaten" at bounding box center [280, 262] width 253 height 18
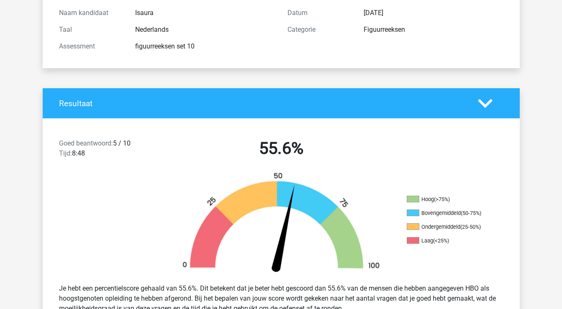
scroll to position [93, 0]
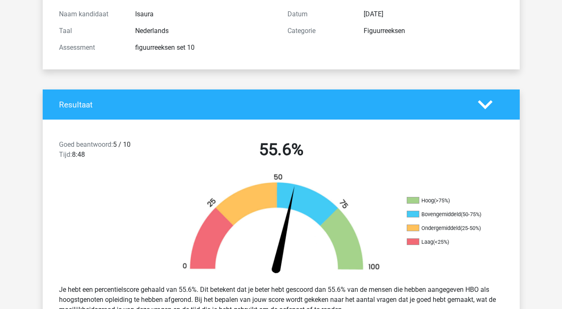
click at [487, 100] on icon at bounding box center [485, 104] width 15 height 15
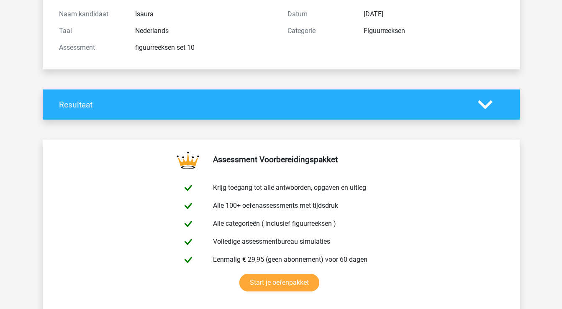
click at [487, 99] on icon at bounding box center [485, 104] width 15 height 15
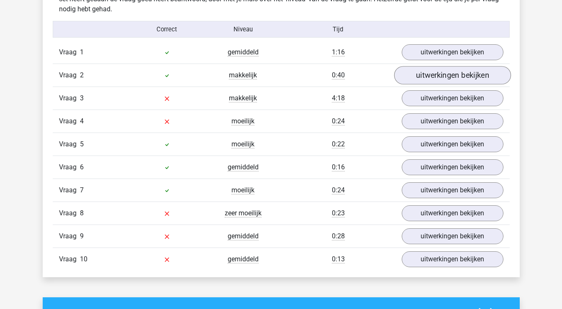
scroll to position [685, 0]
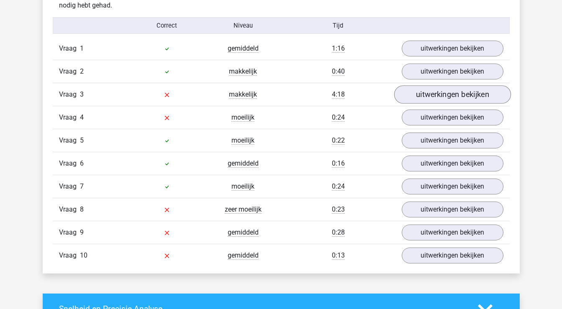
click at [464, 95] on link "uitwerkingen bekijken" at bounding box center [452, 94] width 117 height 18
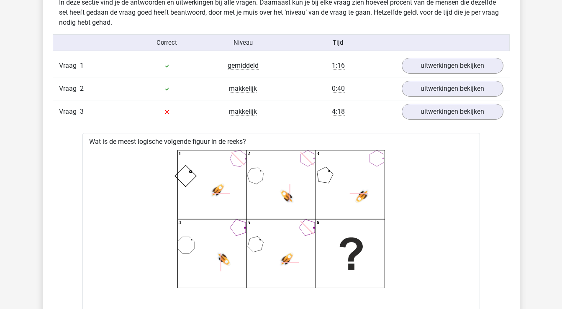
scroll to position [666, 0]
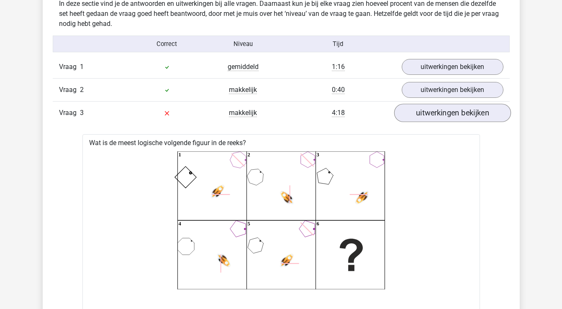
click at [452, 114] on link "uitwerkingen bekijken" at bounding box center [452, 113] width 117 height 18
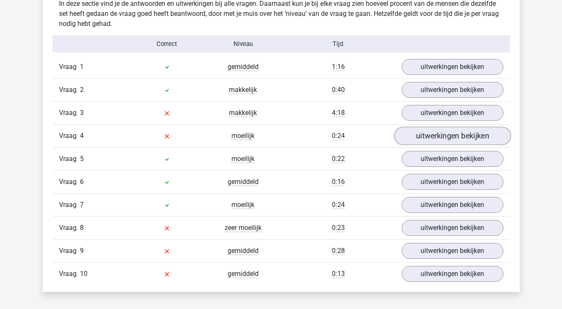
click at [448, 135] on link "uitwerkingen bekijken" at bounding box center [452, 136] width 117 height 18
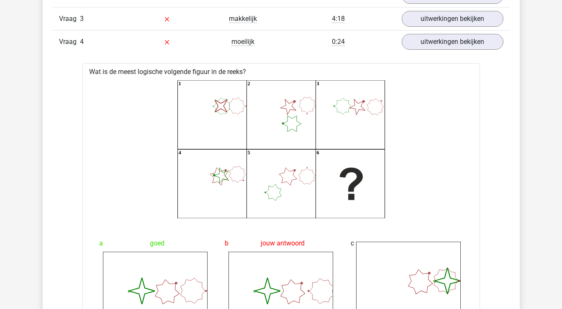
scroll to position [661, 0]
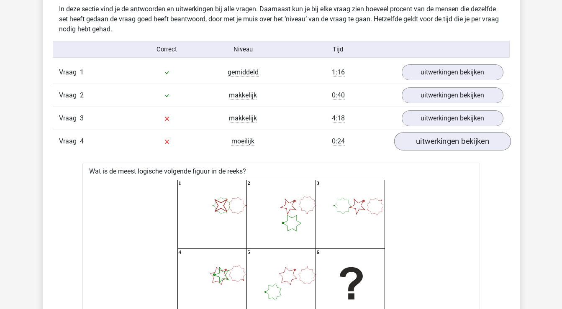
click at [449, 135] on link "uitwerkingen bekijken" at bounding box center [452, 141] width 117 height 18
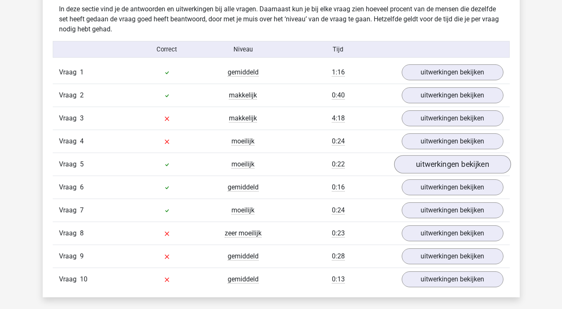
click at [442, 167] on link "uitwerkingen bekijken" at bounding box center [452, 164] width 117 height 18
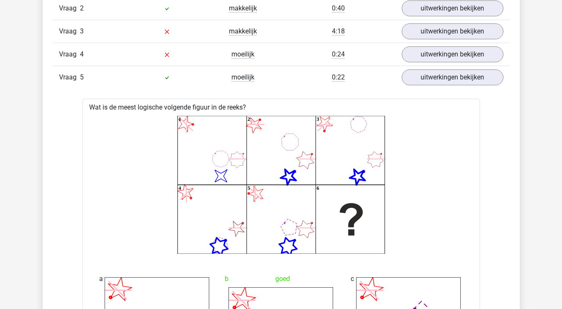
scroll to position [749, 0]
click at [466, 77] on link "uitwerkingen bekijken" at bounding box center [452, 76] width 117 height 18
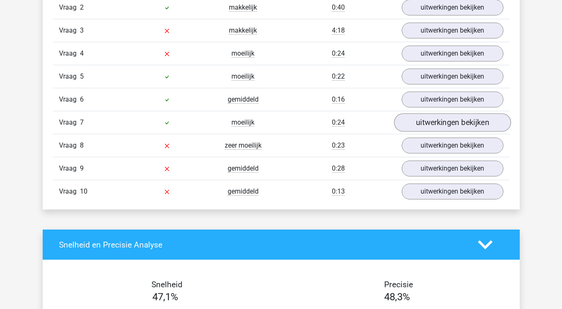
click at [452, 122] on link "uitwerkingen bekijken" at bounding box center [452, 122] width 117 height 18
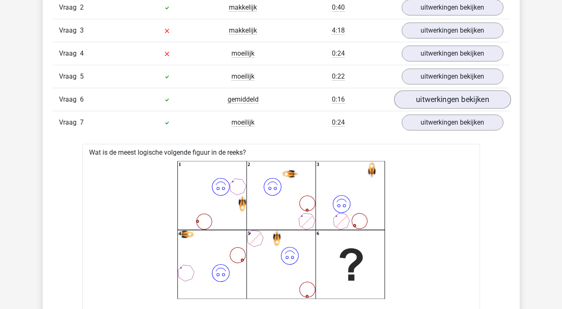
click at [450, 102] on link "uitwerkingen bekijken" at bounding box center [452, 99] width 117 height 18
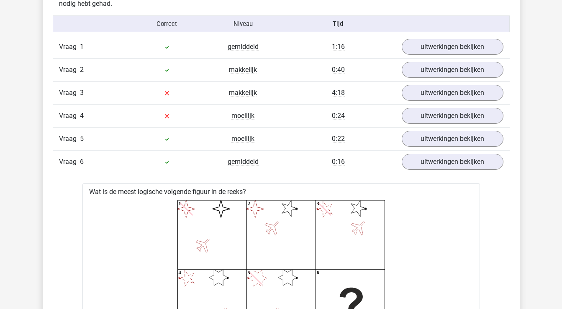
scroll to position [692, 0]
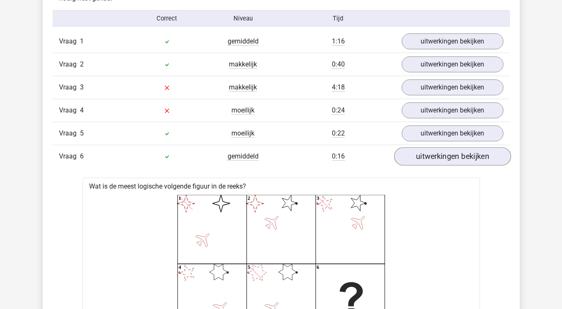
click at [454, 157] on link "uitwerkingen bekijken" at bounding box center [452, 156] width 117 height 18
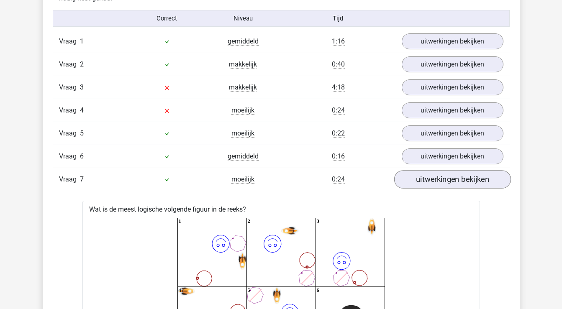
click at [441, 185] on link "uitwerkingen bekijken" at bounding box center [452, 179] width 117 height 18
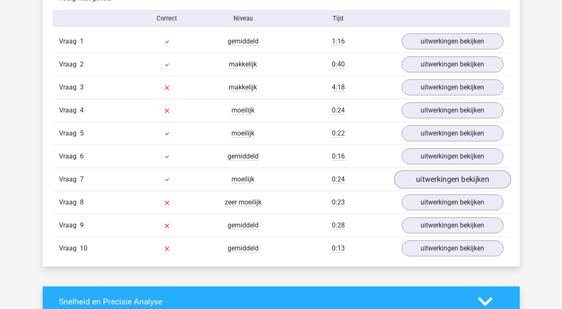
scroll to position [695, 0]
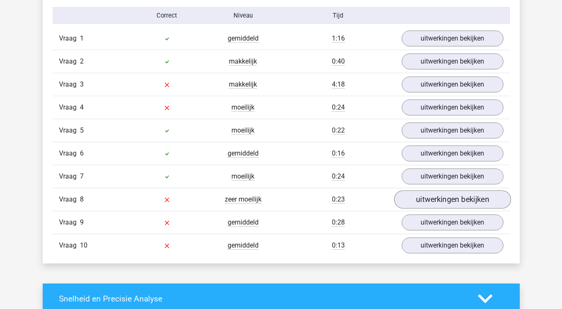
click at [437, 201] on link "uitwerkingen bekijken" at bounding box center [452, 199] width 117 height 18
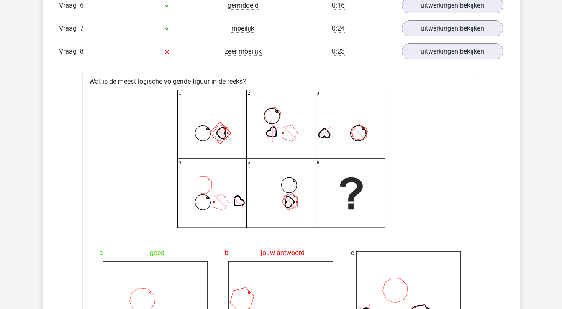
scroll to position [833, 0]
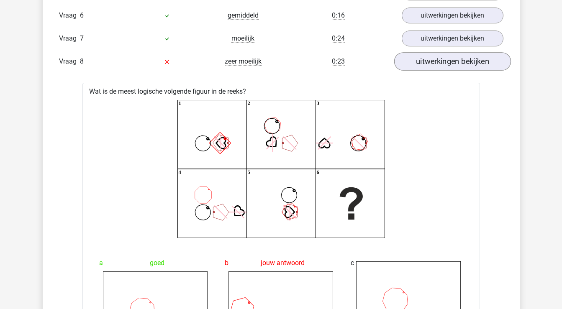
click at [444, 62] on link "uitwerkingen bekijken" at bounding box center [452, 61] width 117 height 18
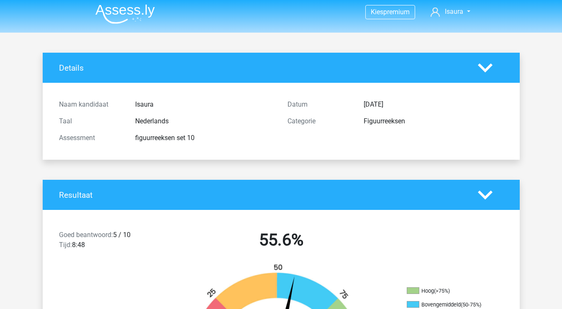
scroll to position [2, 0]
